Goal: Transaction & Acquisition: Book appointment/travel/reservation

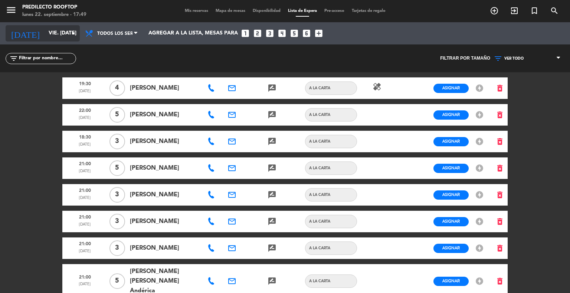
click at [58, 33] on input "vie. [DATE]" at bounding box center [80, 33] width 70 height 13
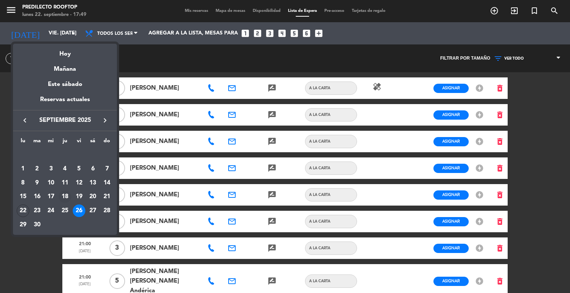
click at [66, 197] on div "18" at bounding box center [65, 197] width 13 height 13
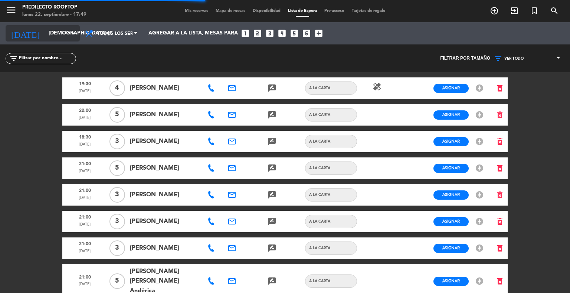
click at [67, 38] on input "[DEMOGRAPHIC_DATA] [DATE]" at bounding box center [80, 33] width 70 height 13
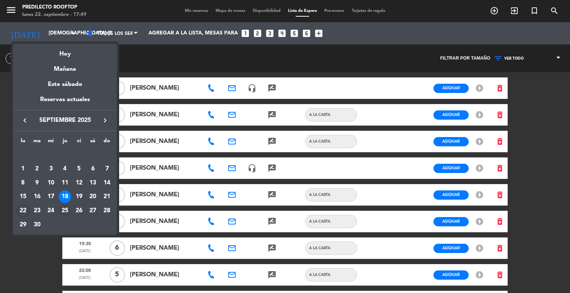
click at [63, 208] on div "25" at bounding box center [65, 211] width 13 height 13
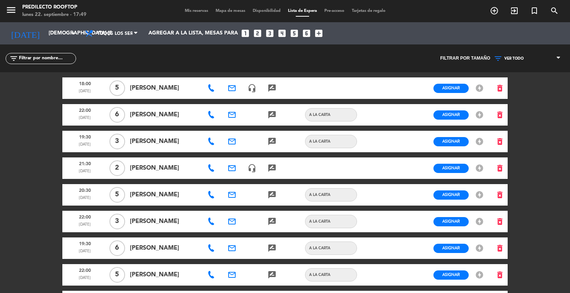
type input "[DEMOGRAPHIC_DATA] [DATE]"
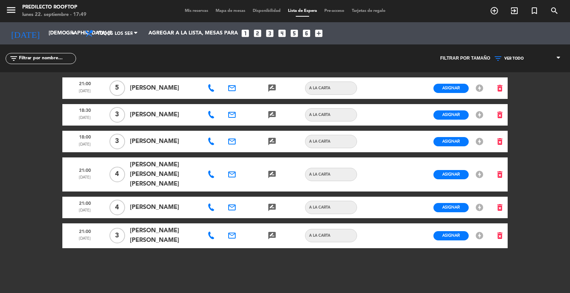
click at [203, 9] on span "Mis reservas" at bounding box center [196, 11] width 31 height 4
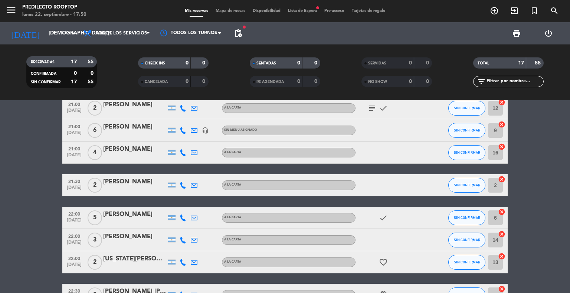
scroll to position [300, 0]
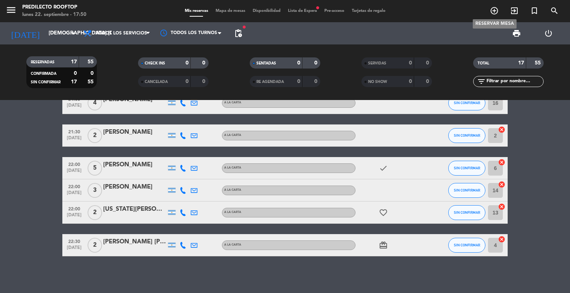
click at [492, 12] on icon "add_circle_outline" at bounding box center [493, 10] width 9 height 9
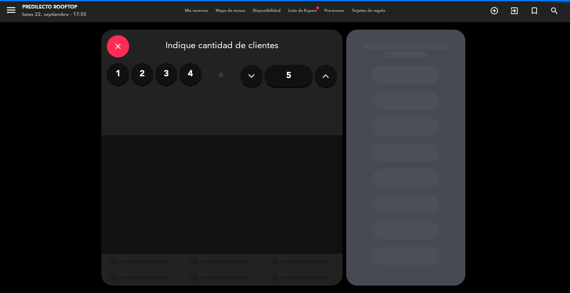
click at [254, 77] on icon at bounding box center [251, 75] width 7 height 11
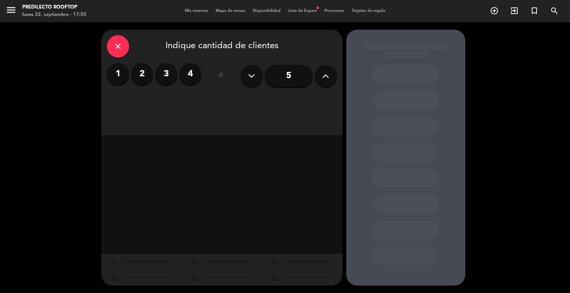
click at [188, 75] on label "4" at bounding box center [190, 74] width 22 height 22
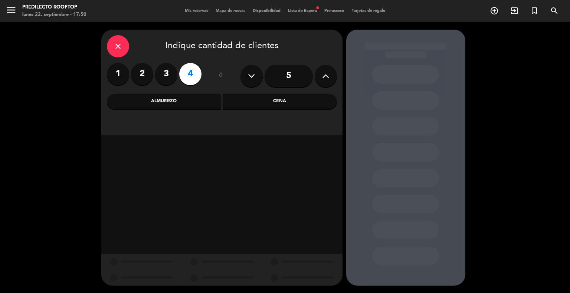
click at [207, 102] on div "Almuerzo" at bounding box center [164, 101] width 114 height 15
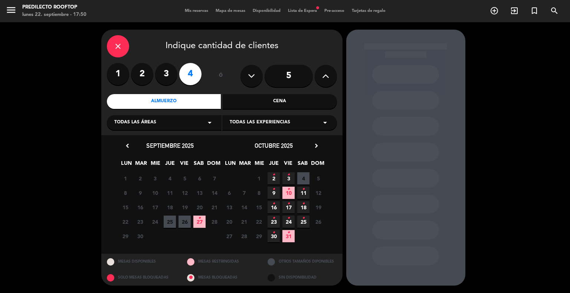
click at [171, 219] on span "25" at bounding box center [170, 222] width 12 height 12
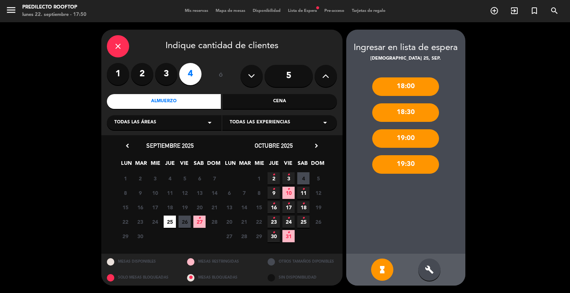
click at [410, 139] on div "19:00" at bounding box center [405, 138] width 67 height 19
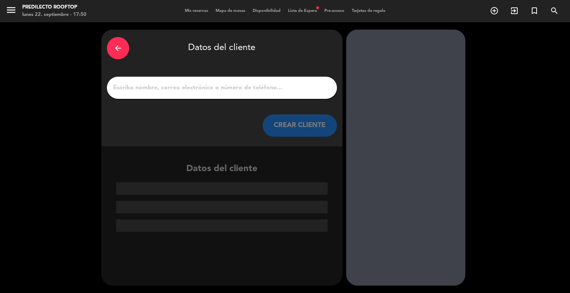
click at [110, 50] on div "arrow_back" at bounding box center [118, 48] width 22 height 22
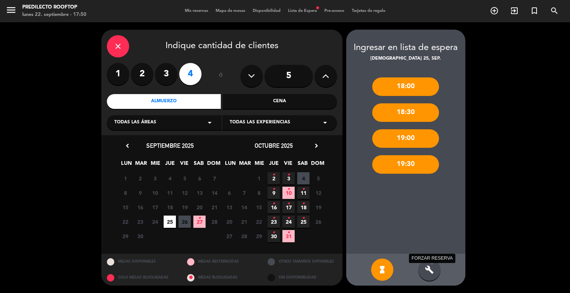
click at [432, 267] on icon "build" at bounding box center [429, 270] width 9 height 9
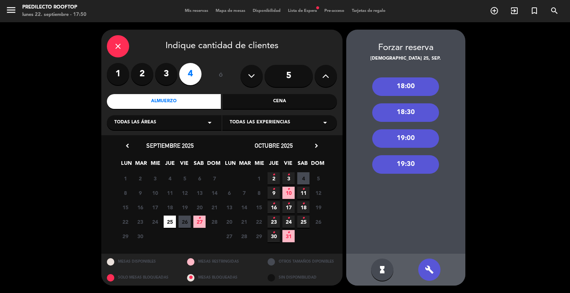
click at [413, 135] on div "19:00" at bounding box center [405, 138] width 67 height 19
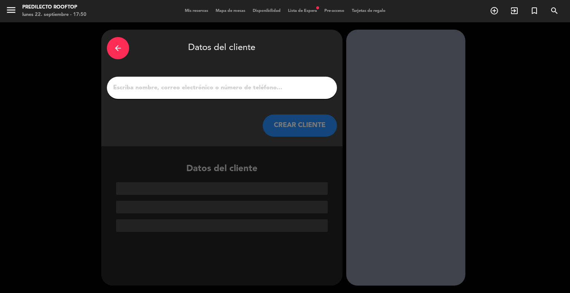
click at [251, 90] on input "1" at bounding box center [221, 88] width 219 height 10
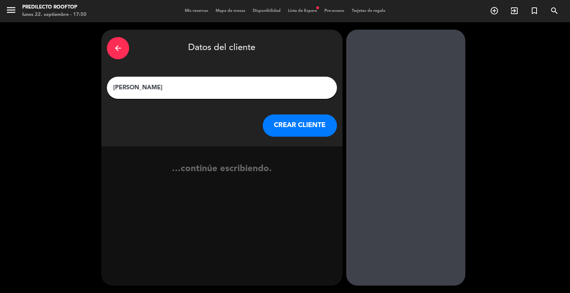
type input "[PERSON_NAME]"
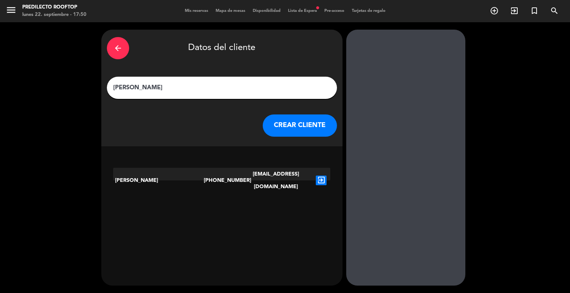
click at [281, 121] on button "CREAR CLIENTE" at bounding box center [300, 126] width 74 height 22
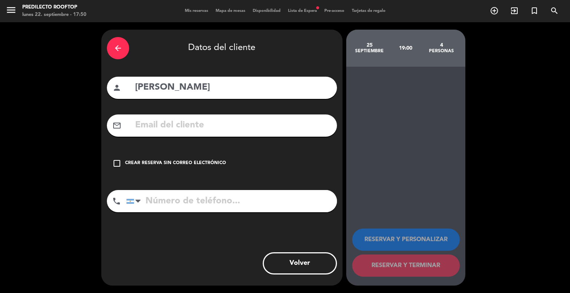
click at [271, 127] on input "text" at bounding box center [232, 125] width 197 height 15
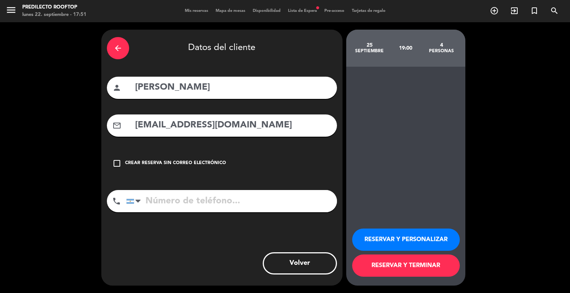
type input "[EMAIL_ADDRESS][DOMAIN_NAME]"
click at [220, 201] on input "tel" at bounding box center [231, 201] width 211 height 22
type input "3794692834"
click at [369, 265] on button "RESERVAR Y TERMINAR" at bounding box center [406, 266] width 108 height 22
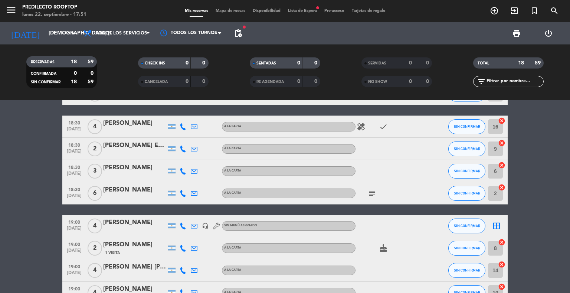
scroll to position [33, 0]
click at [65, 36] on input "[DEMOGRAPHIC_DATA] [DATE]" at bounding box center [80, 33] width 70 height 13
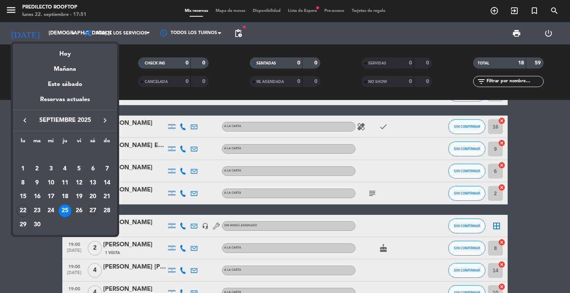
click at [92, 209] on div "27" at bounding box center [92, 211] width 13 height 13
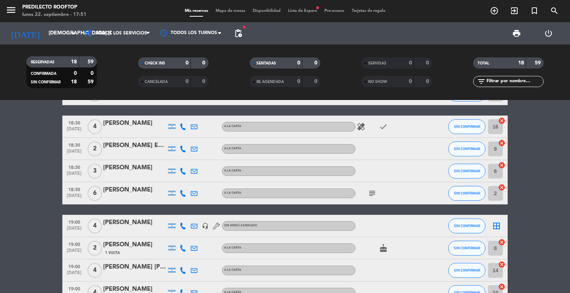
type input "sáb. [DATE]"
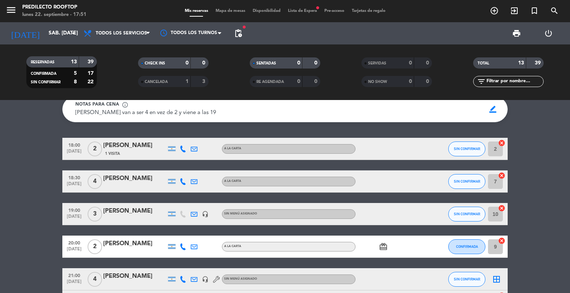
scroll to position [0, 0]
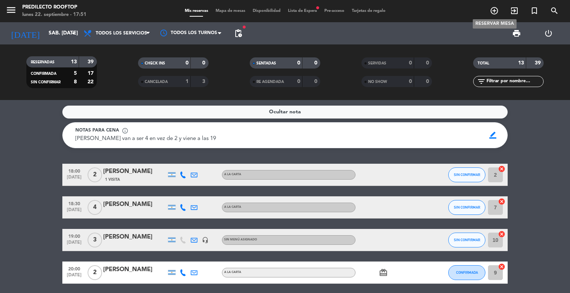
click at [497, 7] on icon "add_circle_outline" at bounding box center [493, 10] width 9 height 9
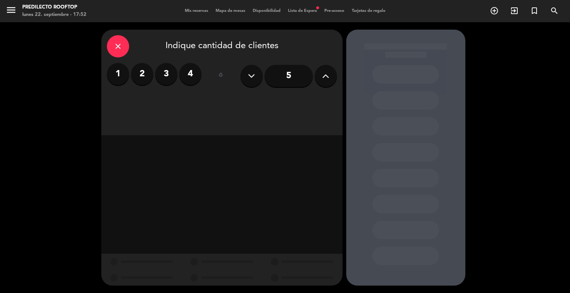
click at [189, 72] on label "4" at bounding box center [190, 74] width 22 height 22
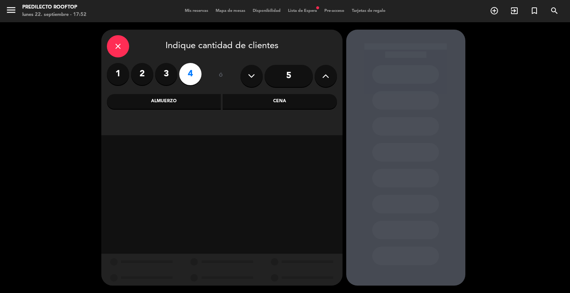
click at [252, 102] on div "Cena" at bounding box center [279, 101] width 114 height 15
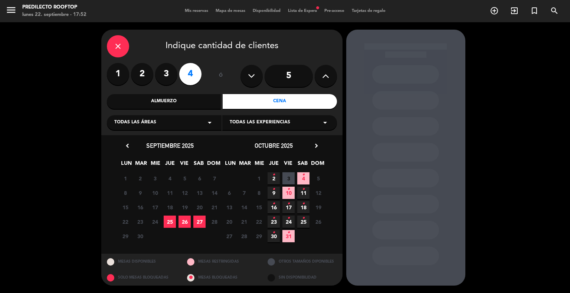
click at [201, 222] on span "27" at bounding box center [199, 222] width 12 height 12
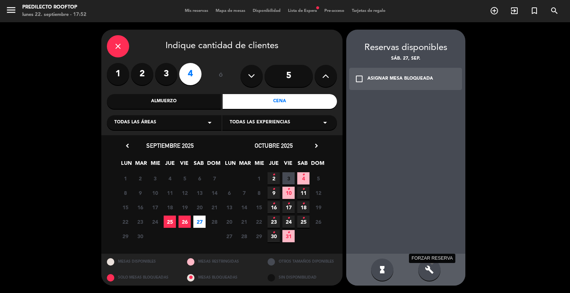
click at [426, 272] on icon "build" at bounding box center [429, 270] width 9 height 9
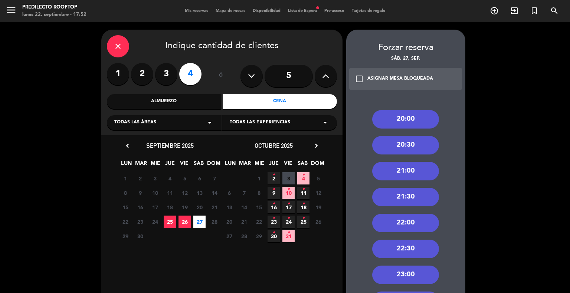
click at [421, 168] on div "21:00" at bounding box center [405, 171] width 67 height 19
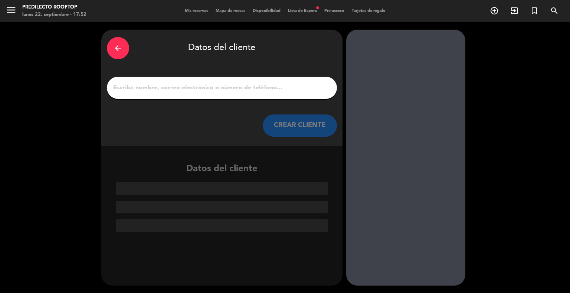
click at [259, 88] on input "1" at bounding box center [221, 88] width 219 height 10
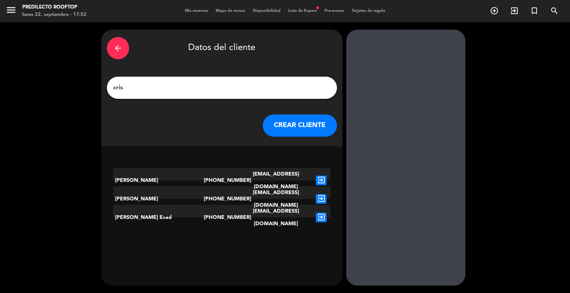
type input "cris"
click at [192, 195] on div "[PERSON_NAME]" at bounding box center [158, 199] width 90 height 25
click at [154, 195] on div "[PERSON_NAME]" at bounding box center [158, 199] width 90 height 25
click at [320, 196] on icon "exit_to_app" at bounding box center [321, 199] width 11 height 10
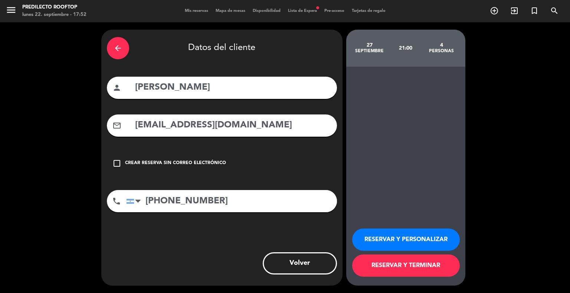
click at [392, 267] on button "RESERVAR Y TERMINAR" at bounding box center [406, 266] width 108 height 22
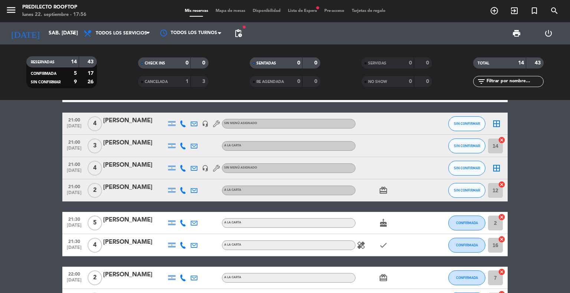
scroll to position [181, 0]
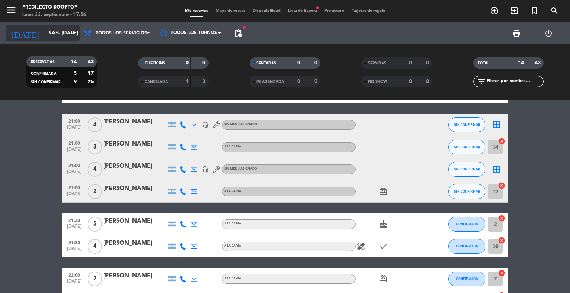
click at [58, 29] on input "sáb. [DATE]" at bounding box center [80, 33] width 70 height 13
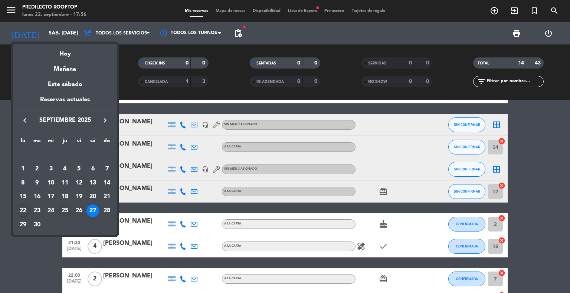
click at [64, 210] on div "25" at bounding box center [65, 211] width 13 height 13
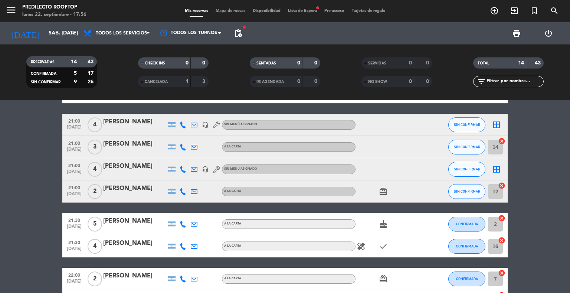
type input "[DEMOGRAPHIC_DATA] [DATE]"
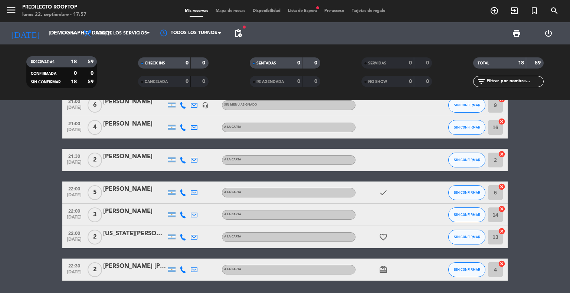
scroll to position [298, 0]
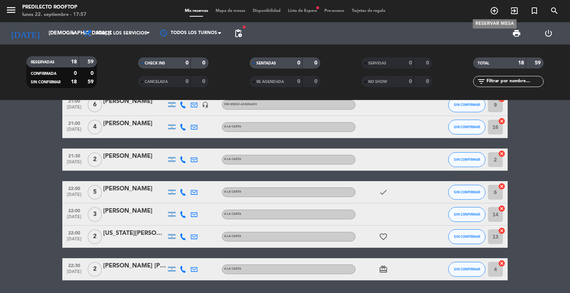
click at [497, 10] on icon "add_circle_outline" at bounding box center [493, 10] width 9 height 9
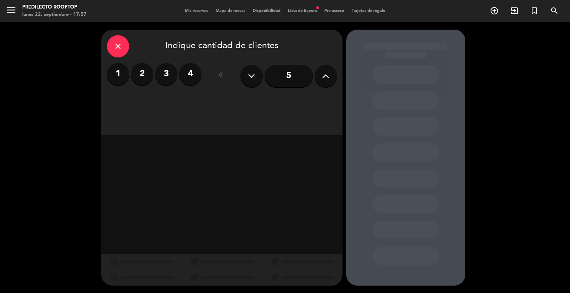
click at [195, 79] on label "4" at bounding box center [190, 74] width 22 height 22
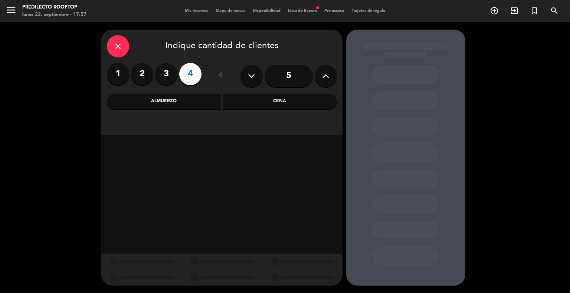
click at [262, 102] on div "Cena" at bounding box center [279, 101] width 114 height 15
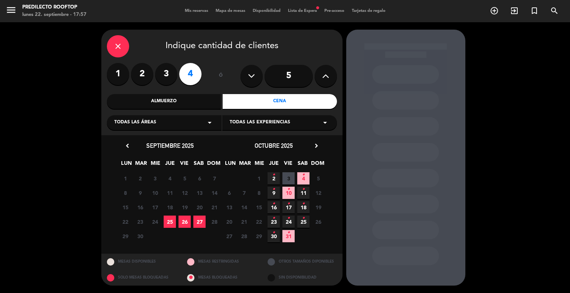
click at [170, 221] on span "25" at bounding box center [170, 222] width 12 height 12
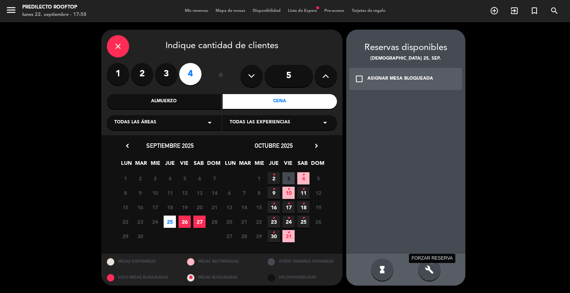
click at [425, 268] on icon "build" at bounding box center [429, 270] width 9 height 9
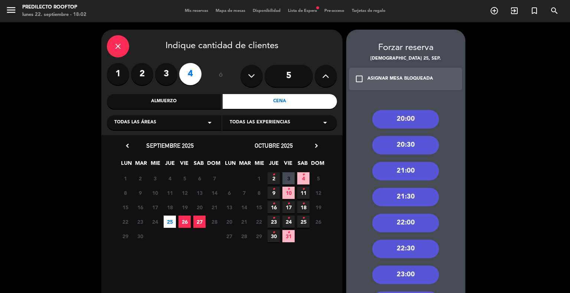
click at [420, 172] on div "21:00" at bounding box center [405, 171] width 67 height 19
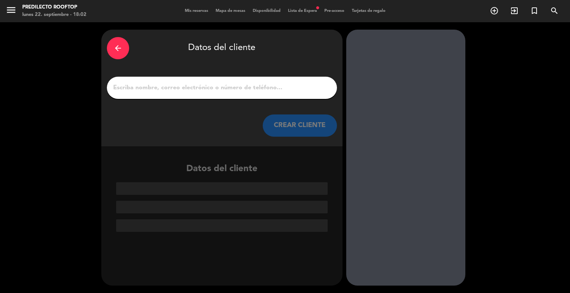
click at [261, 87] on input "1" at bounding box center [221, 88] width 219 height 10
click at [119, 55] on div "arrow_back" at bounding box center [118, 48] width 22 height 22
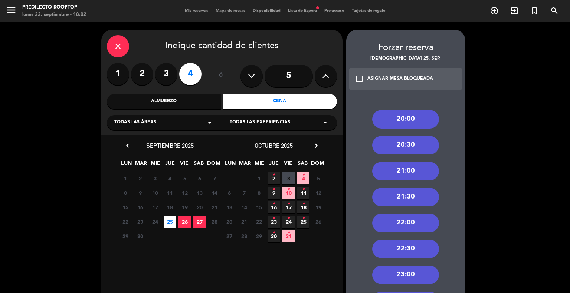
click at [417, 116] on div "20:00" at bounding box center [405, 119] width 67 height 19
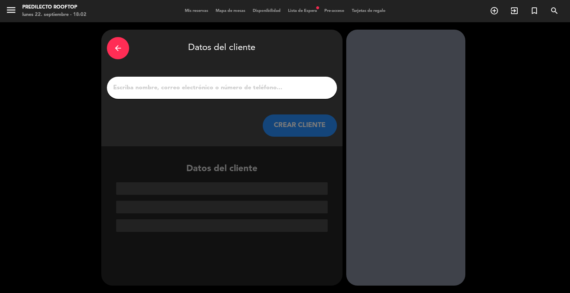
click at [294, 90] on input "1" at bounding box center [221, 88] width 219 height 10
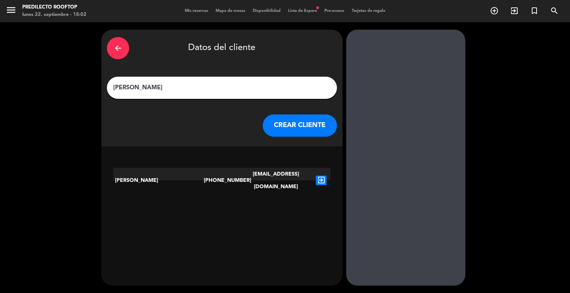
type input "[PERSON_NAME]"
click at [322, 176] on icon "exit_to_app" at bounding box center [321, 181] width 11 height 10
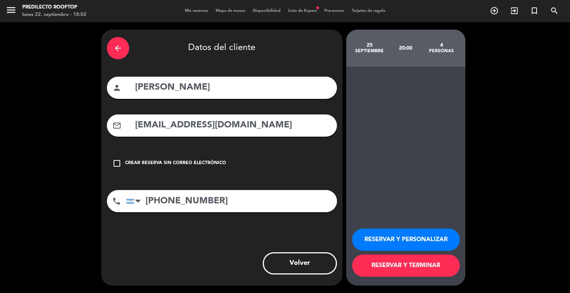
click at [395, 271] on button "RESERVAR Y TERMINAR" at bounding box center [406, 266] width 108 height 22
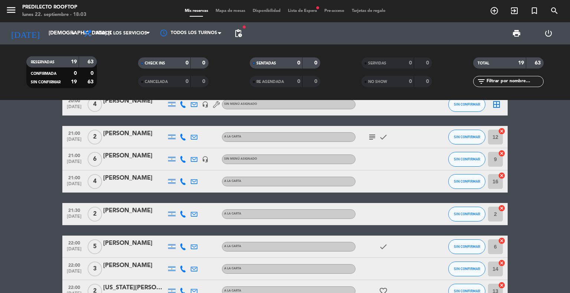
scroll to position [355, 0]
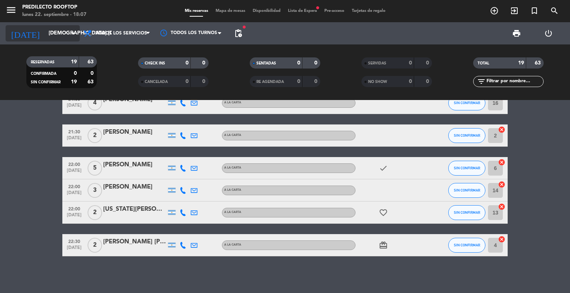
click at [63, 41] on div "[DATE] [DEMOGRAPHIC_DATA] [DATE] arrow_drop_down" at bounding box center [43, 33] width 74 height 16
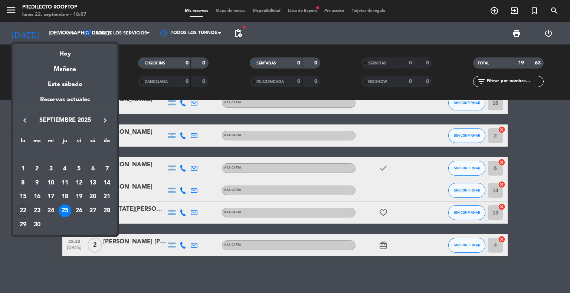
click at [102, 120] on icon "keyboard_arrow_right" at bounding box center [104, 120] width 9 height 9
click at [80, 184] on div "10" at bounding box center [79, 183] width 13 height 13
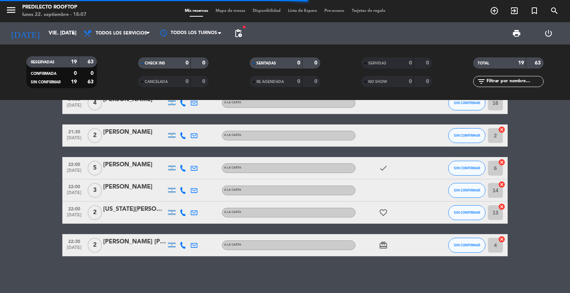
scroll to position [0, 0]
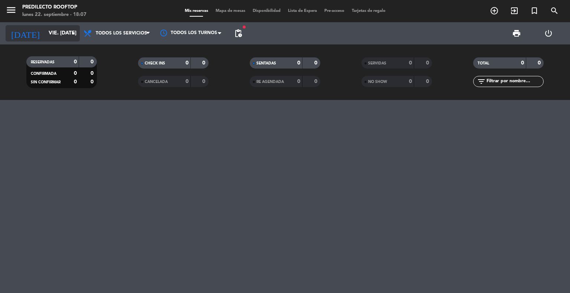
click at [70, 34] on icon "arrow_drop_down" at bounding box center [73, 33] width 9 height 9
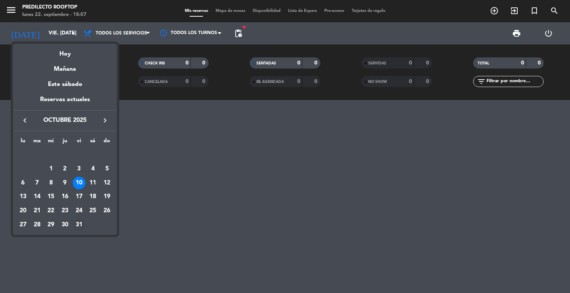
click at [78, 224] on div "31" at bounding box center [79, 225] width 13 height 13
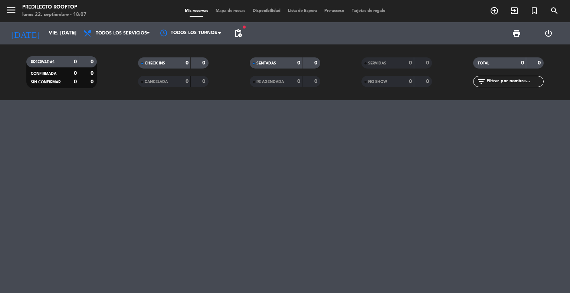
type input "vie. [DATE]"
